Goal: Check status: Check status

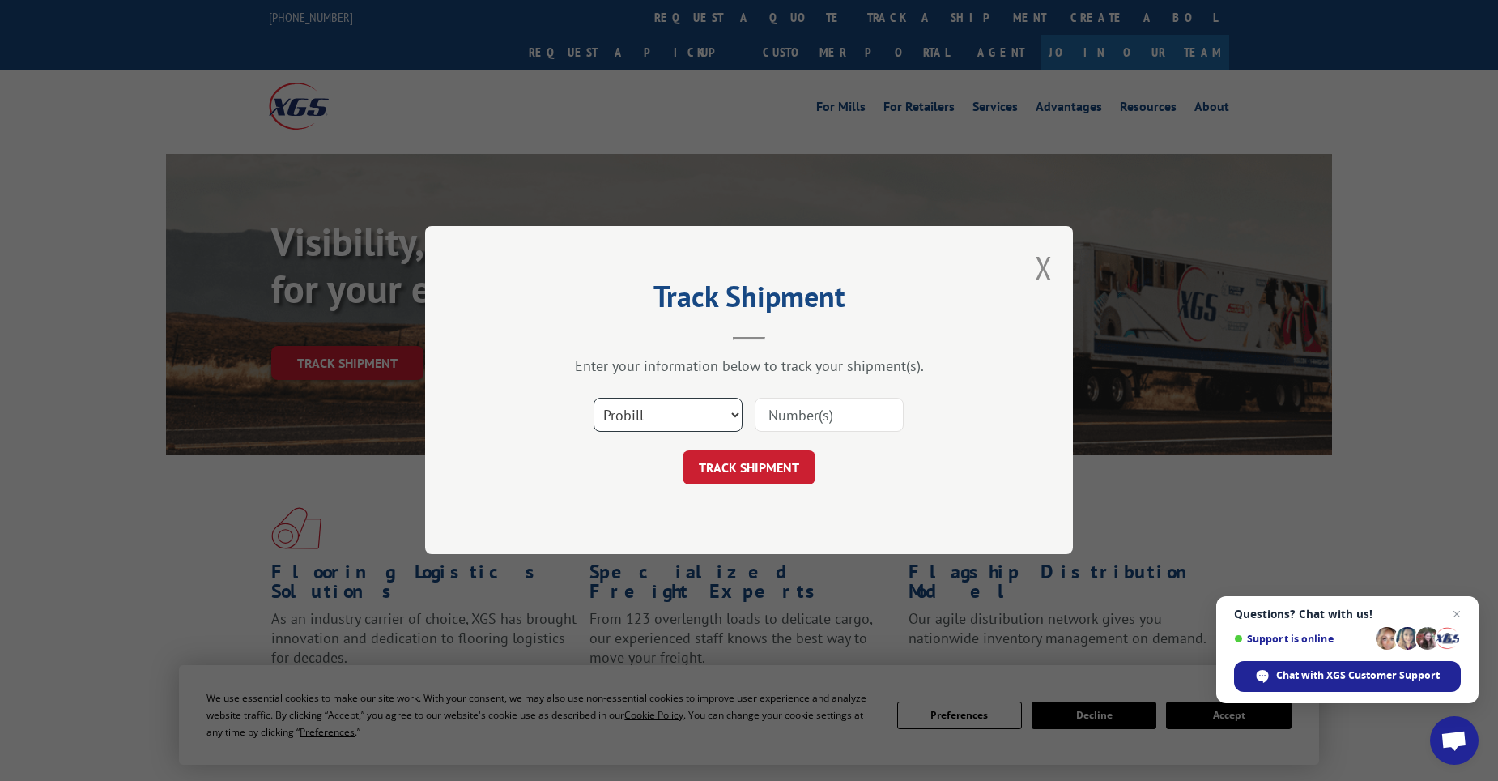
click at [633, 417] on select "Select category... Probill BOL PO" at bounding box center [668, 415] width 149 height 34
click at [594, 398] on select "Select category... Probill BOL PO" at bounding box center [668, 415] width 149 height 34
click at [655, 418] on select "Select category... Probill BOL PO" at bounding box center [668, 415] width 149 height 34
select select "po"
click at [594, 398] on select "Select category... Probill BOL PO" at bounding box center [668, 415] width 149 height 34
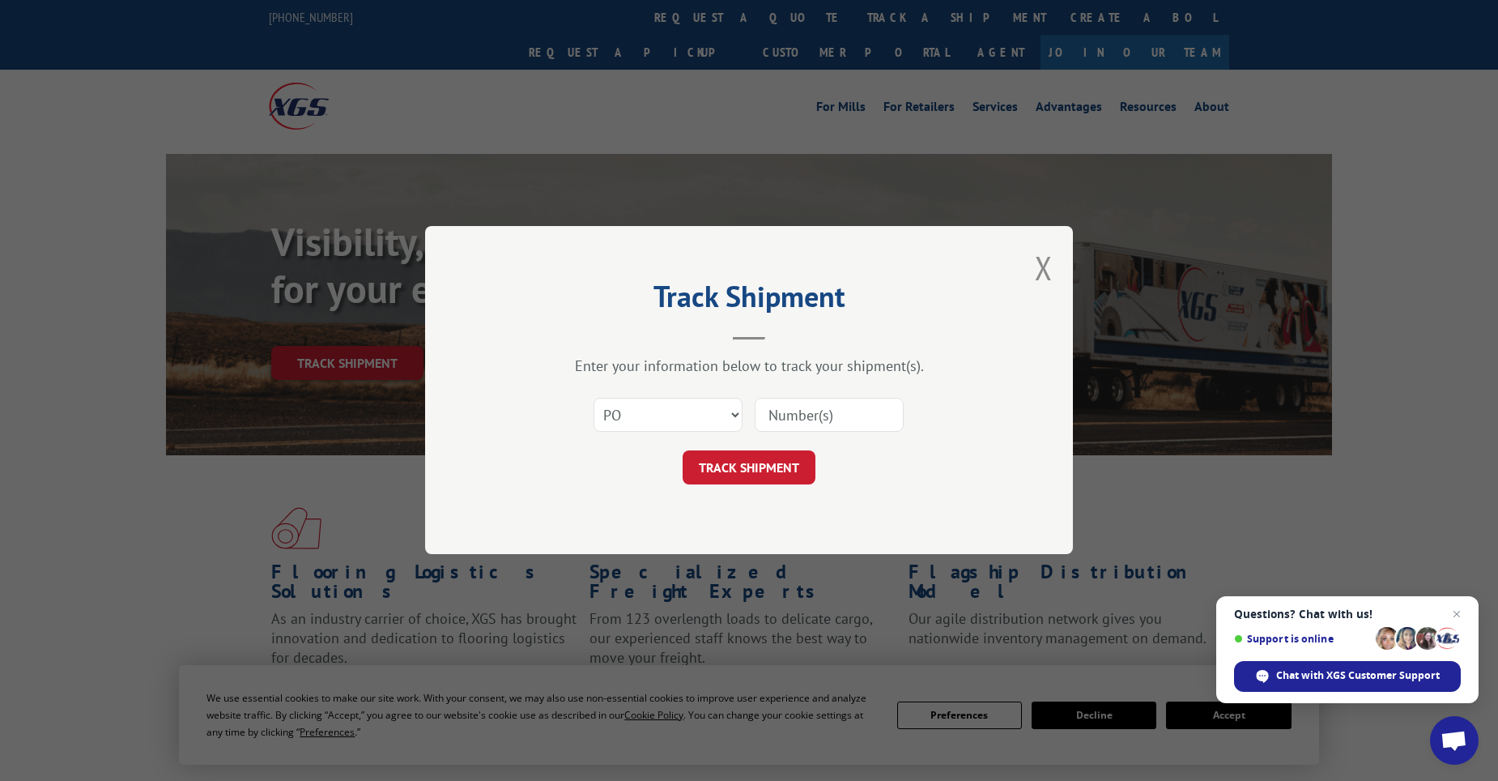
click at [878, 420] on input at bounding box center [829, 415] width 149 height 34
paste input "11519033"
type input "11519033"
click button "TRACK SHIPMENT" at bounding box center [749, 468] width 133 height 34
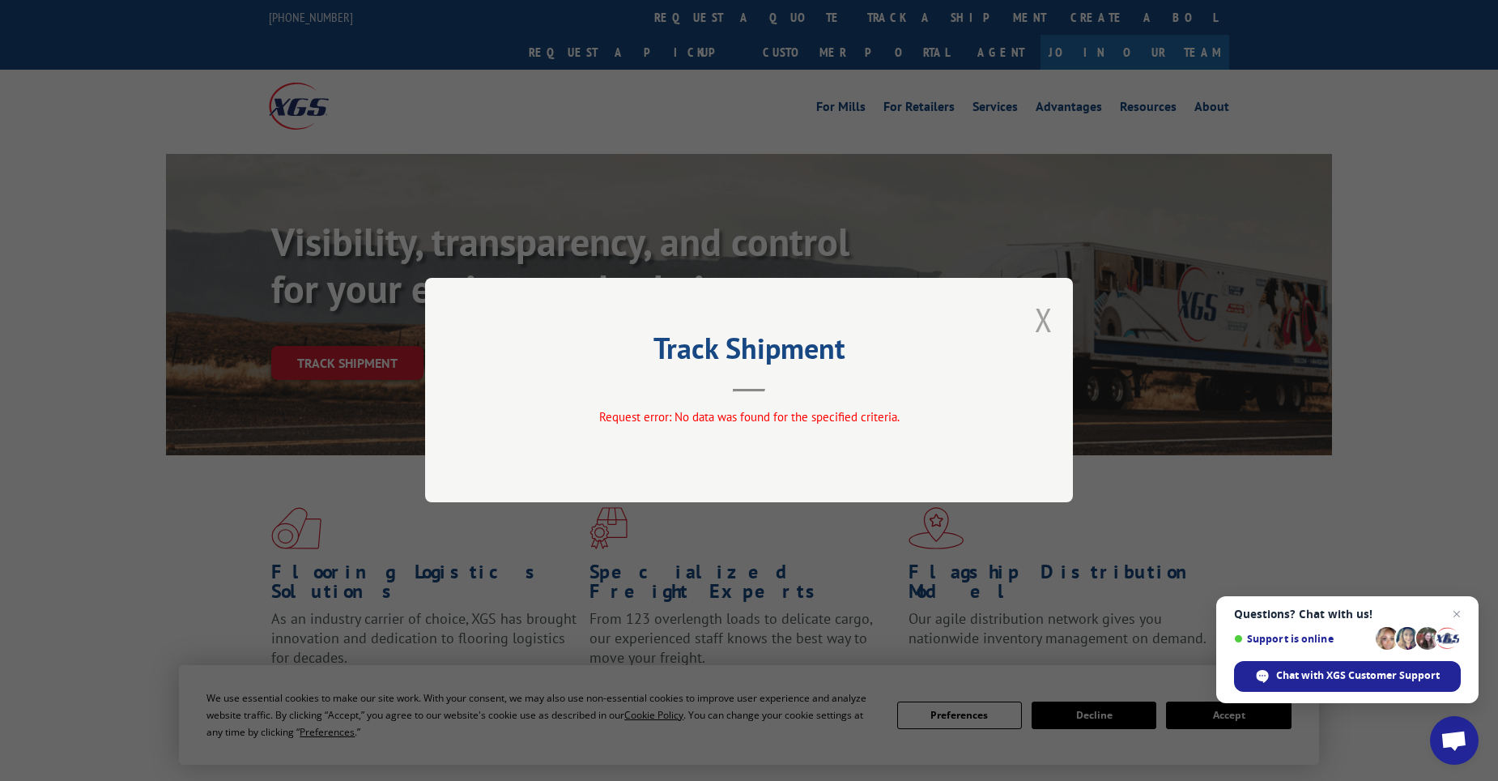
click at [1047, 325] on button "Close modal" at bounding box center [1044, 319] width 18 height 43
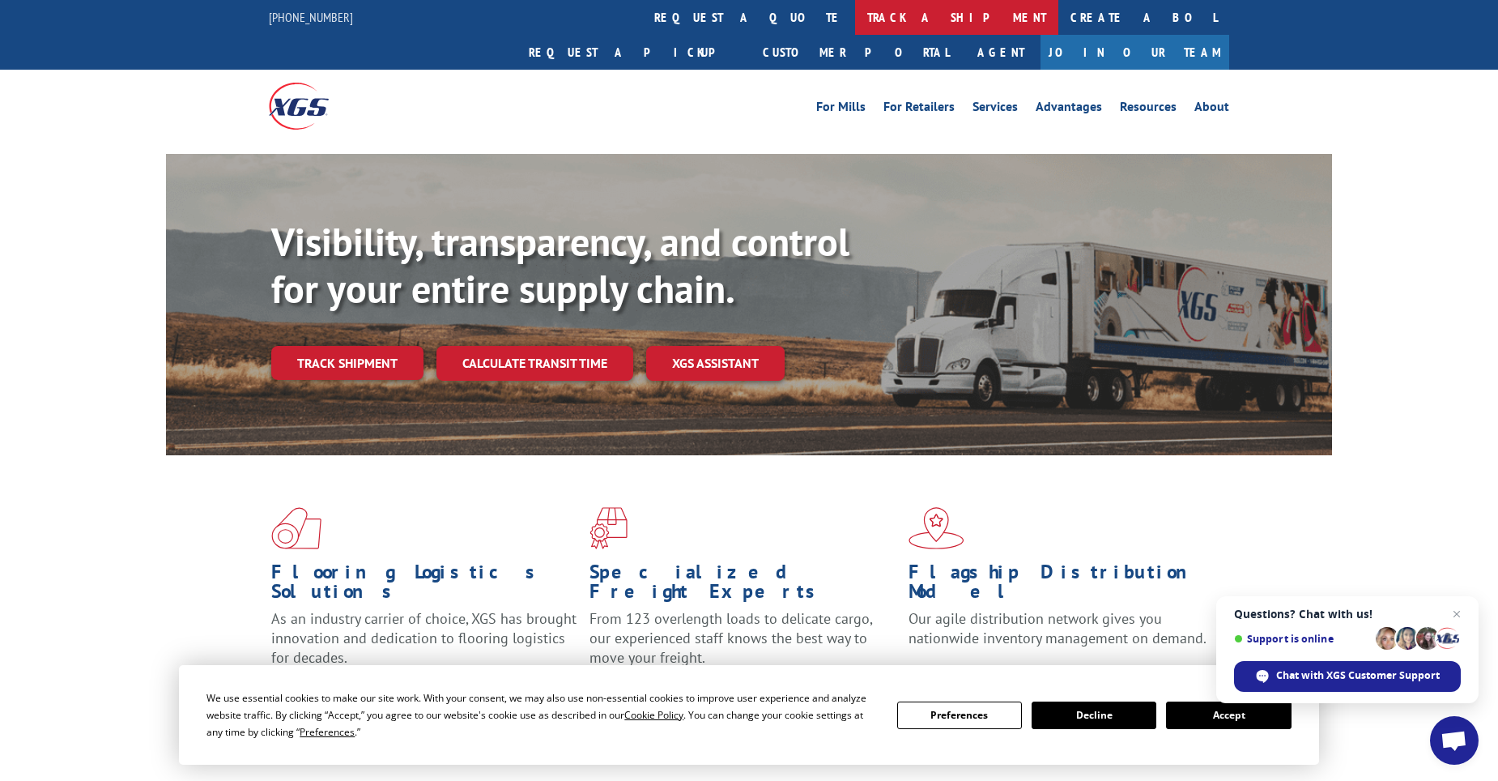
click at [855, 25] on link "track a shipment" at bounding box center [956, 17] width 203 height 35
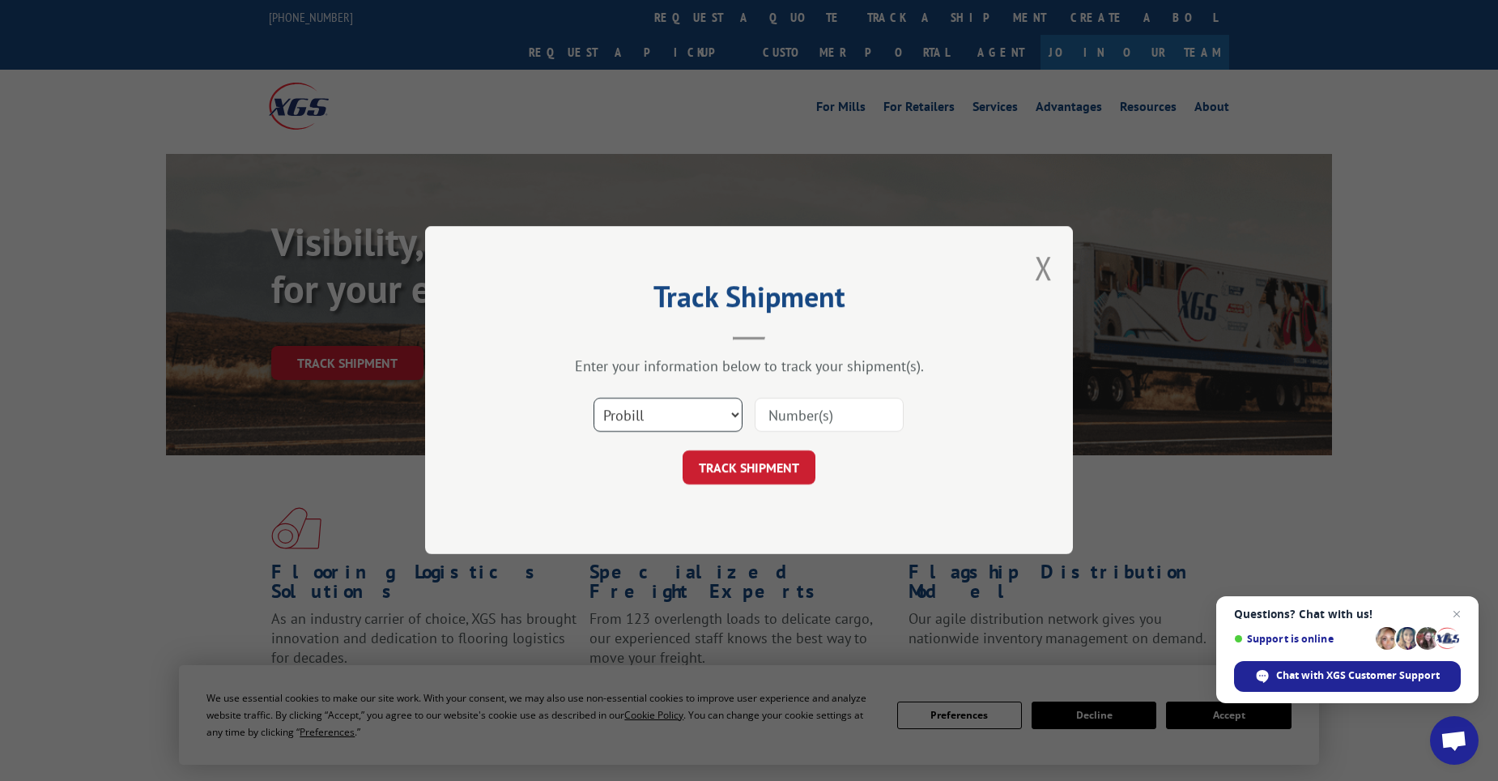
click at [646, 418] on select "Select category... Probill BOL PO" at bounding box center [668, 415] width 149 height 34
select select "po"
click at [594, 398] on select "Select category... Probill BOL PO" at bounding box center [668, 415] width 149 height 34
click at [858, 425] on input at bounding box center [829, 415] width 149 height 34
paste input "11519181"
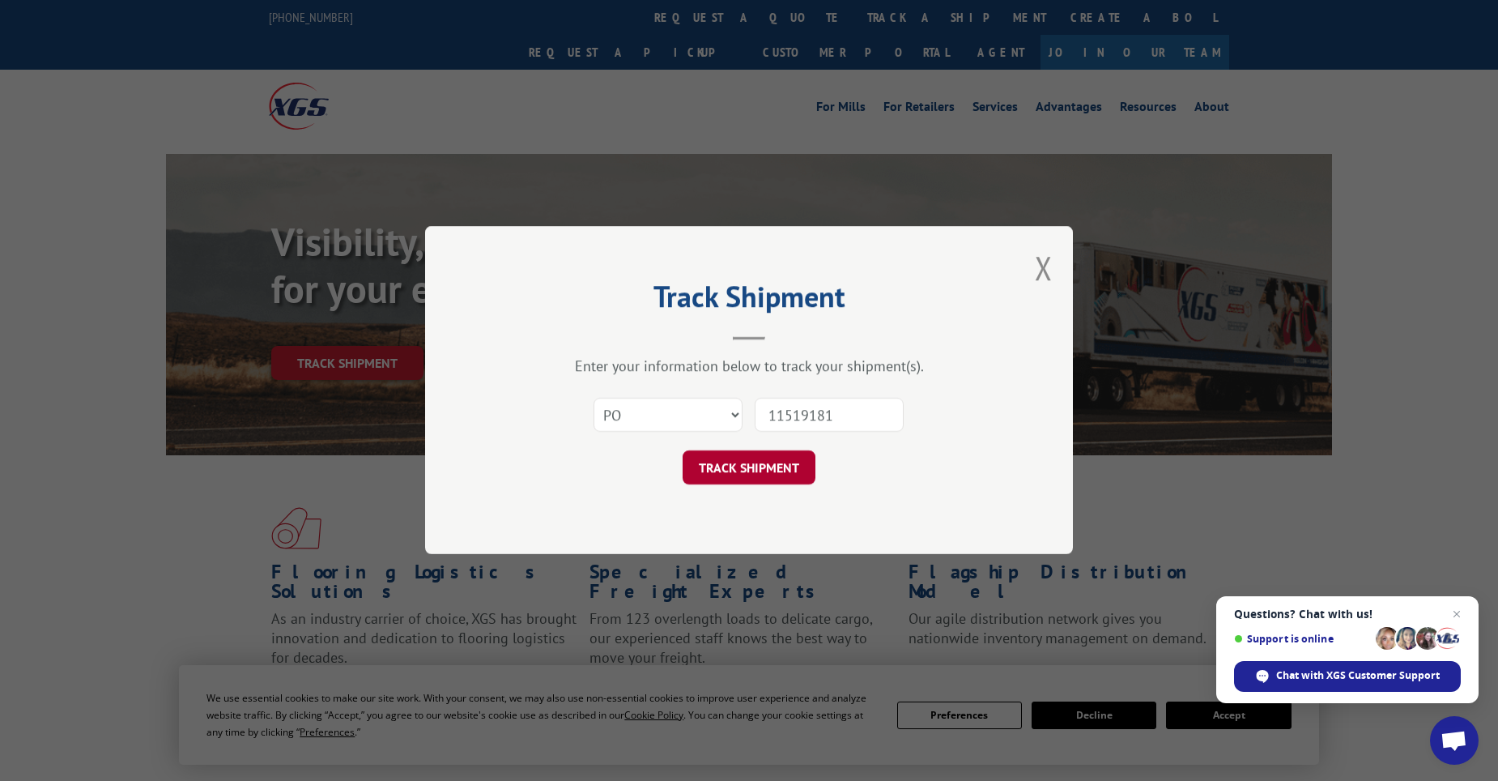
type input "11519181"
click at [752, 457] on button "TRACK SHIPMENT" at bounding box center [749, 468] width 133 height 34
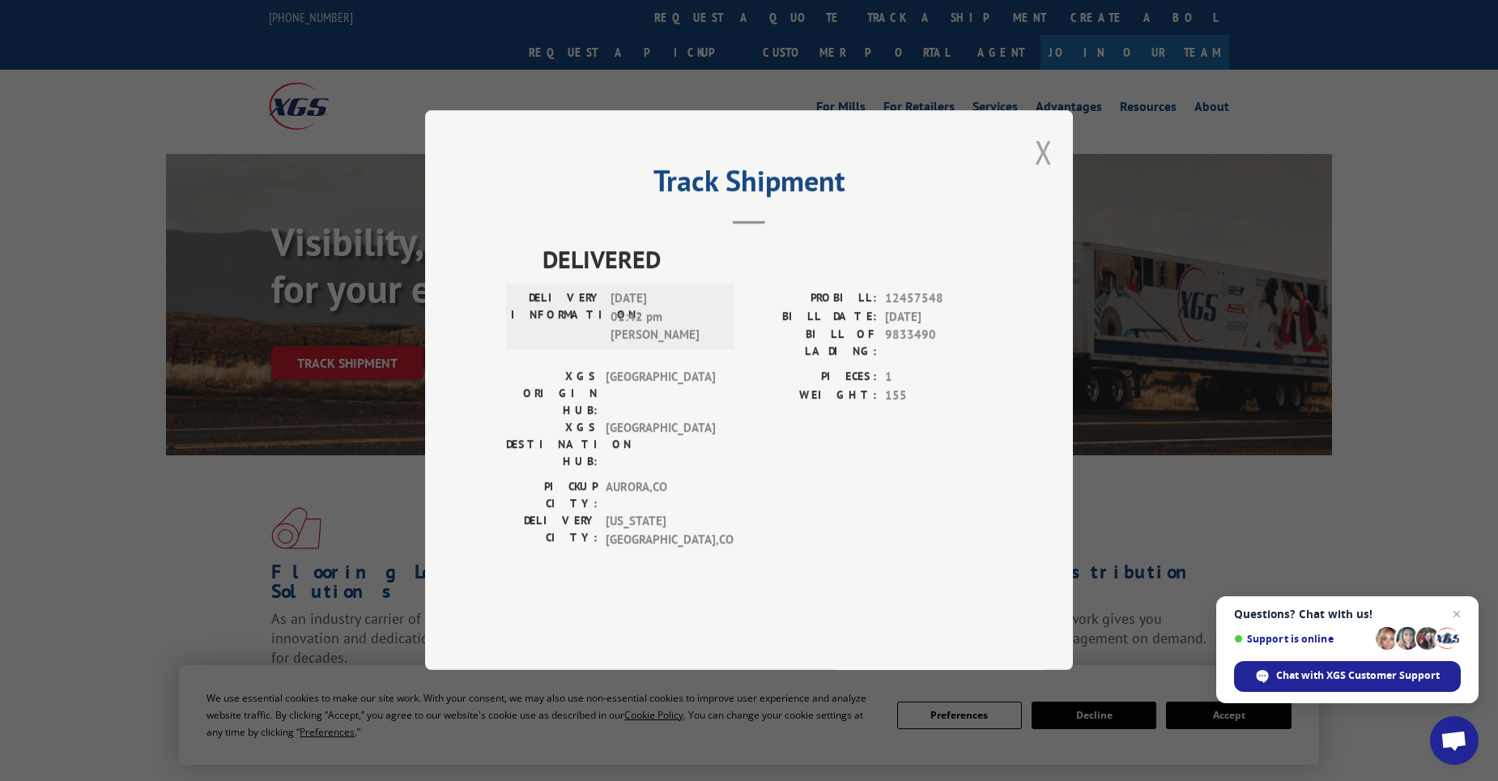
click at [1041, 173] on button "Close modal" at bounding box center [1044, 151] width 18 height 43
